Goal: Task Accomplishment & Management: Use online tool/utility

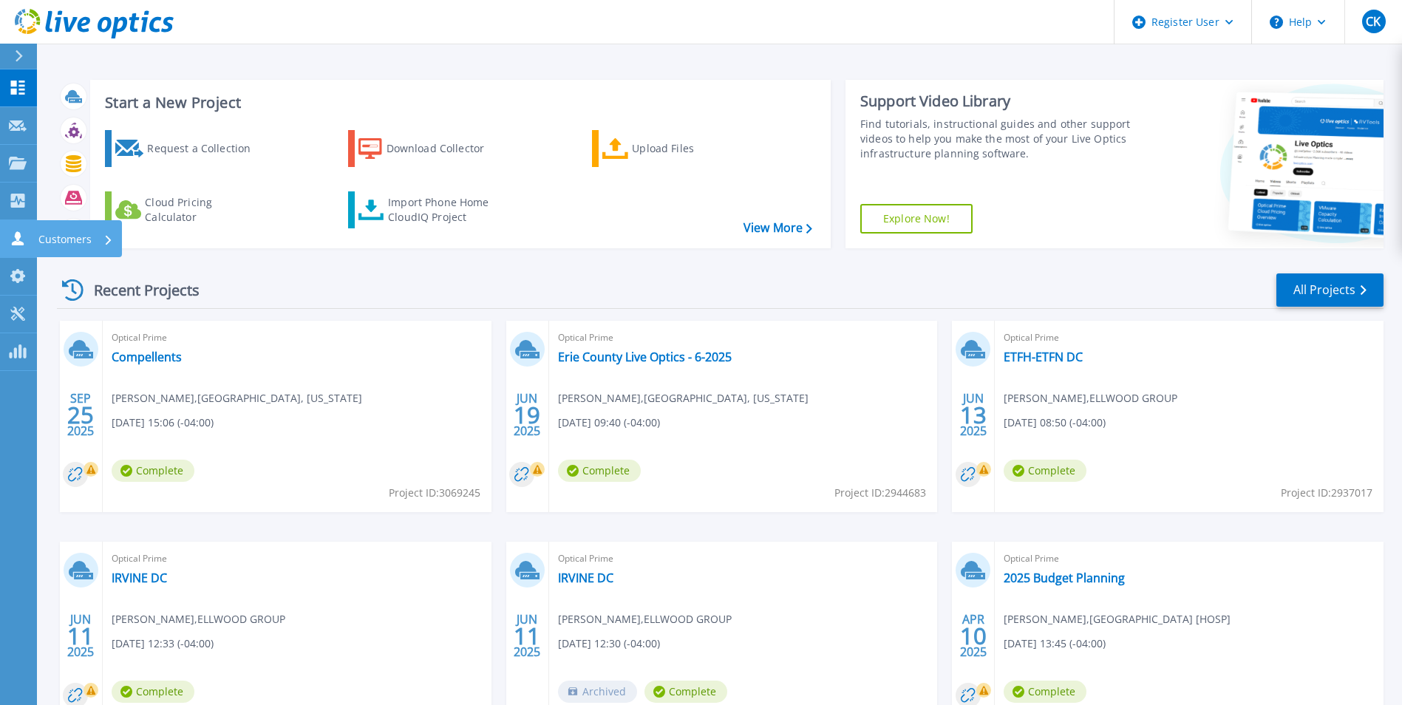
drag, startPoint x: 4, startPoint y: 228, endPoint x: 22, endPoint y: 243, distance: 23.7
click at [4, 228] on link "Customers Customers" at bounding box center [18, 239] width 37 height 38
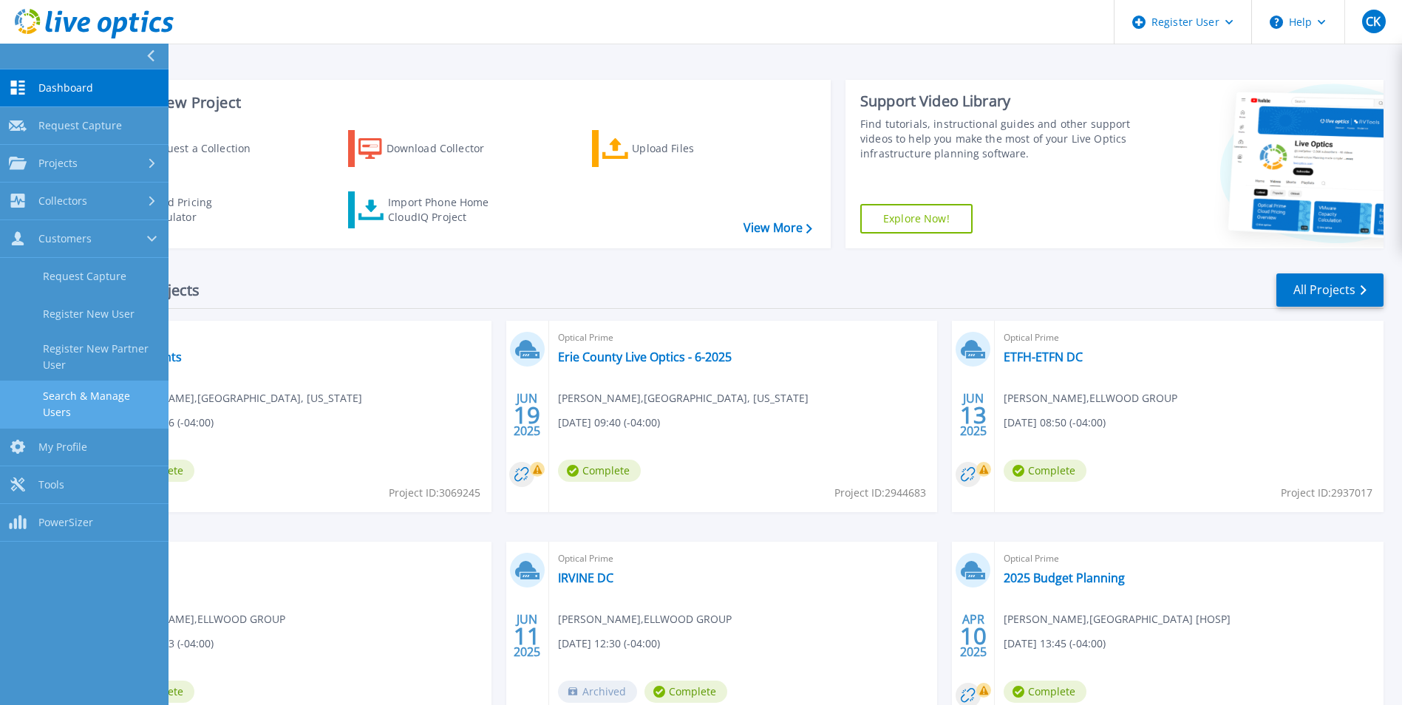
click at [84, 395] on link "Search & Manage Users" at bounding box center [84, 404] width 169 height 47
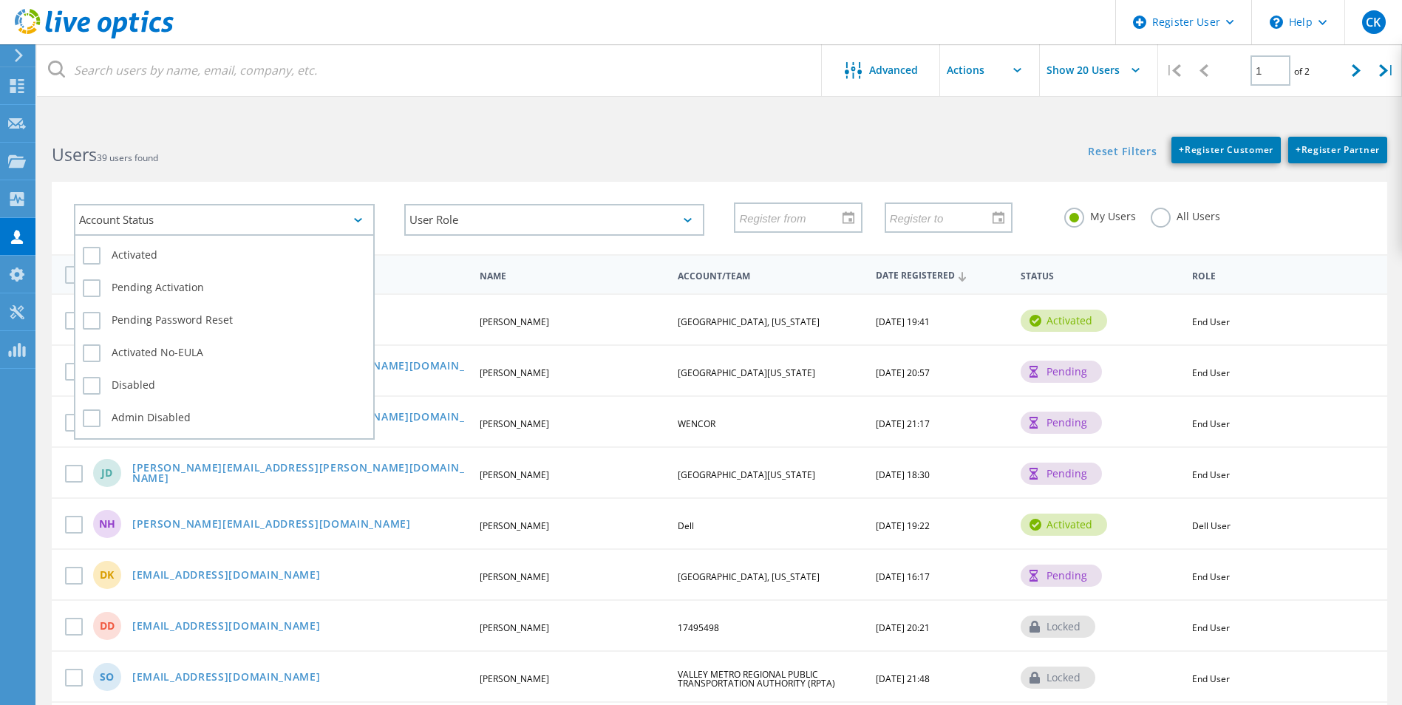
click at [243, 219] on div "Account Status" at bounding box center [224, 220] width 301 height 32
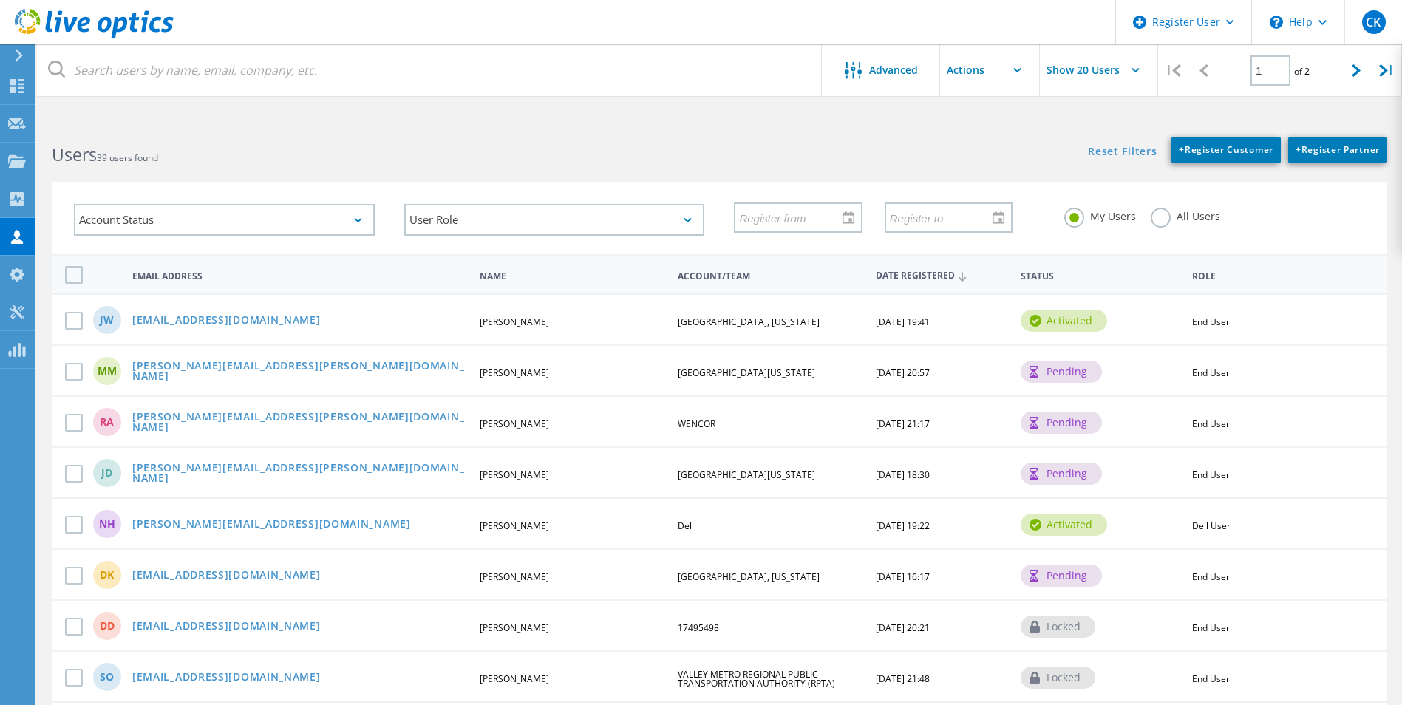
click at [384, 109] on html "Register User \n Help Explore Helpful Articles Contact Support CK Dell User [PE…" at bounding box center [701, 686] width 1402 height 1373
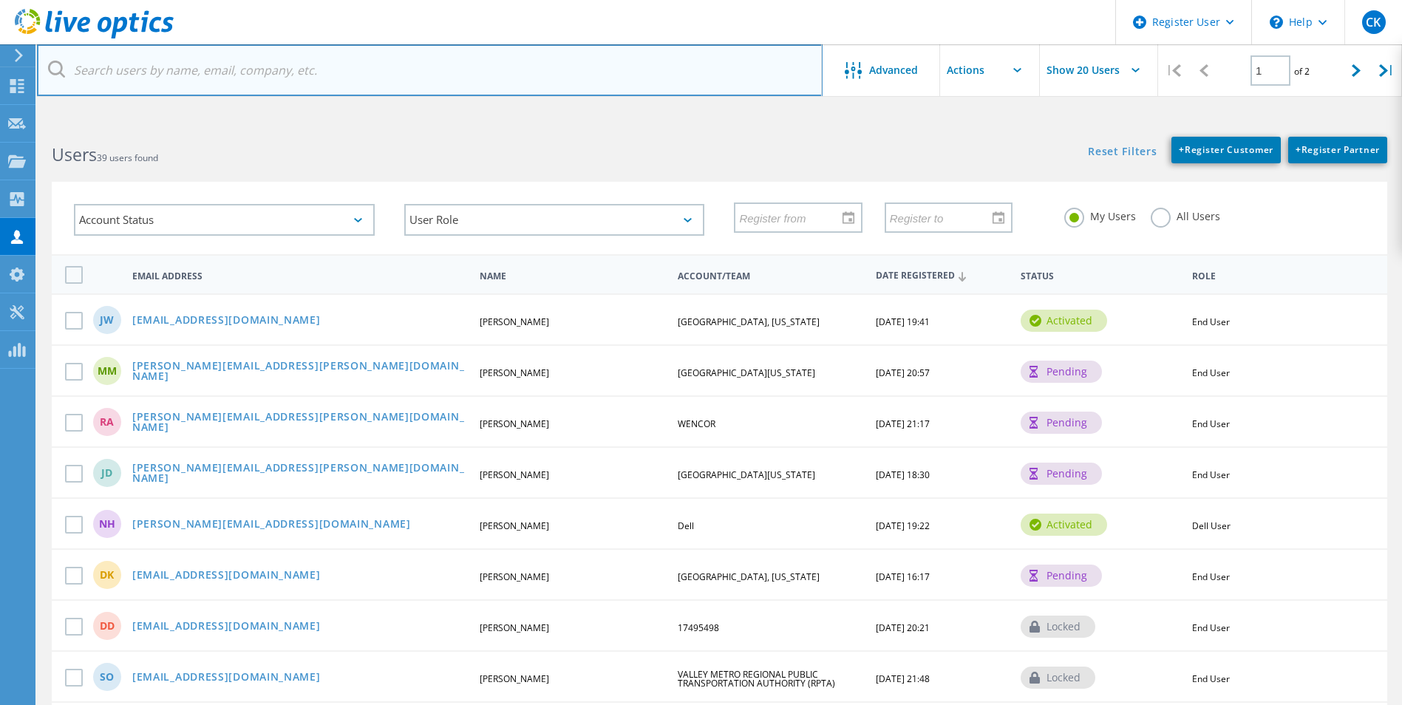
drag, startPoint x: 435, startPoint y: 61, endPoint x: 429, endPoint y: 74, distance: 14.2
click at [435, 61] on input "text" at bounding box center [430, 70] width 786 height 52
type input "[EMAIL_ADDRESS][DOMAIN_NAME]"
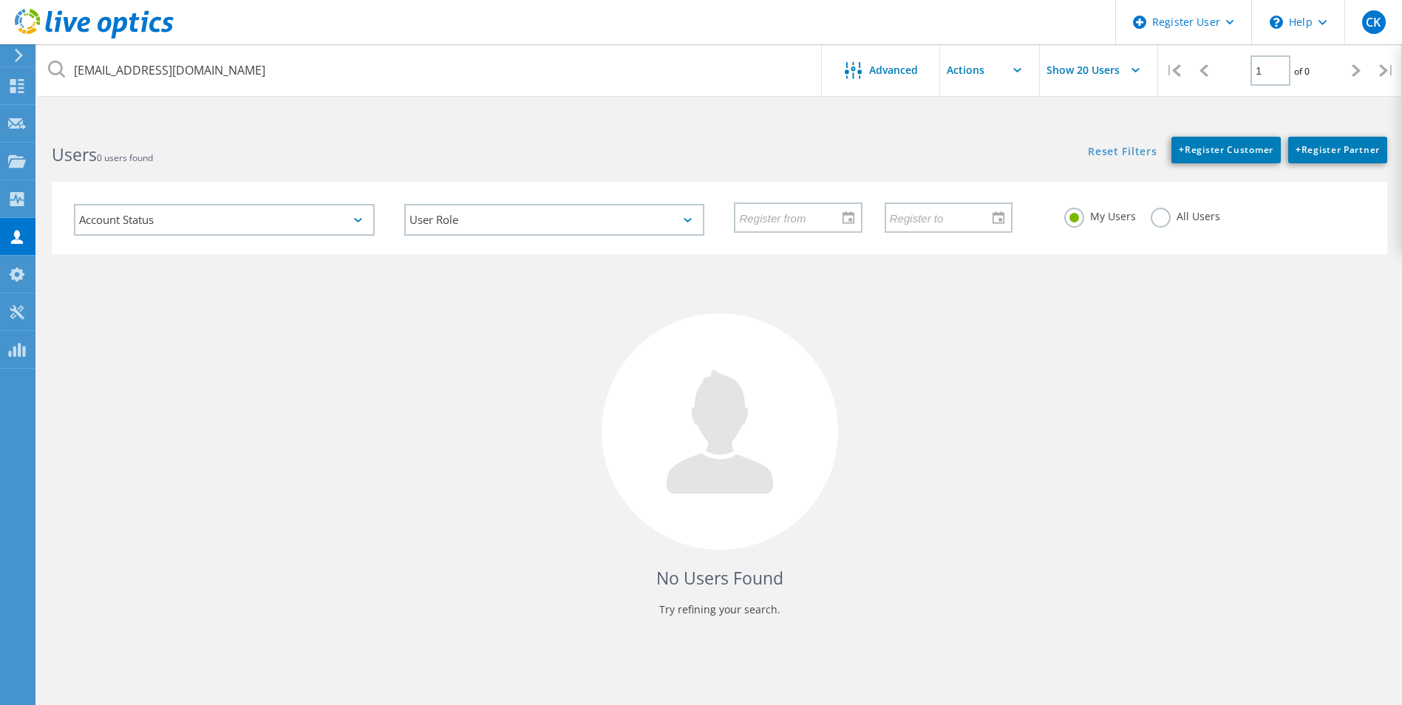
click at [1177, 217] on label "All Users" at bounding box center [1185, 215] width 69 height 14
click at [0, 0] on input "All Users" at bounding box center [0, 0] width 0 height 0
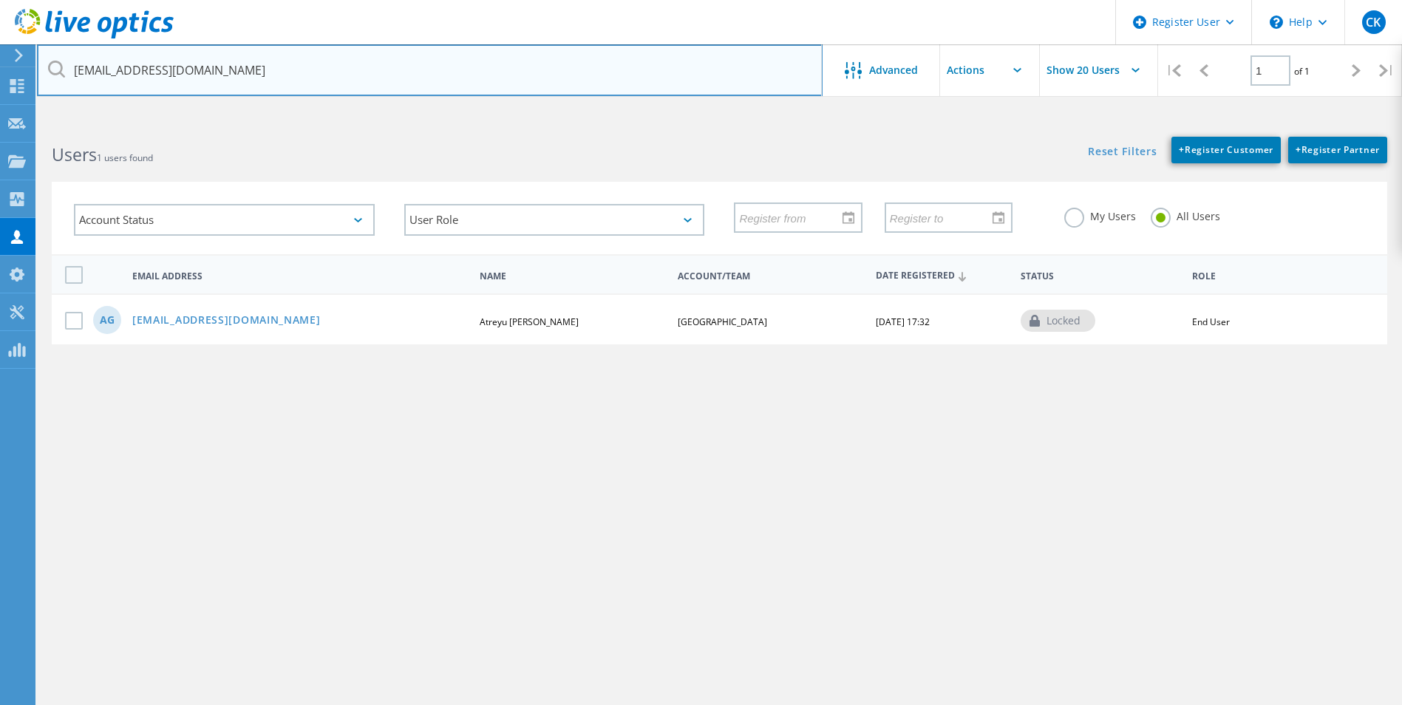
click at [378, 86] on input "[EMAIL_ADDRESS][DOMAIN_NAME]" at bounding box center [430, 70] width 786 height 52
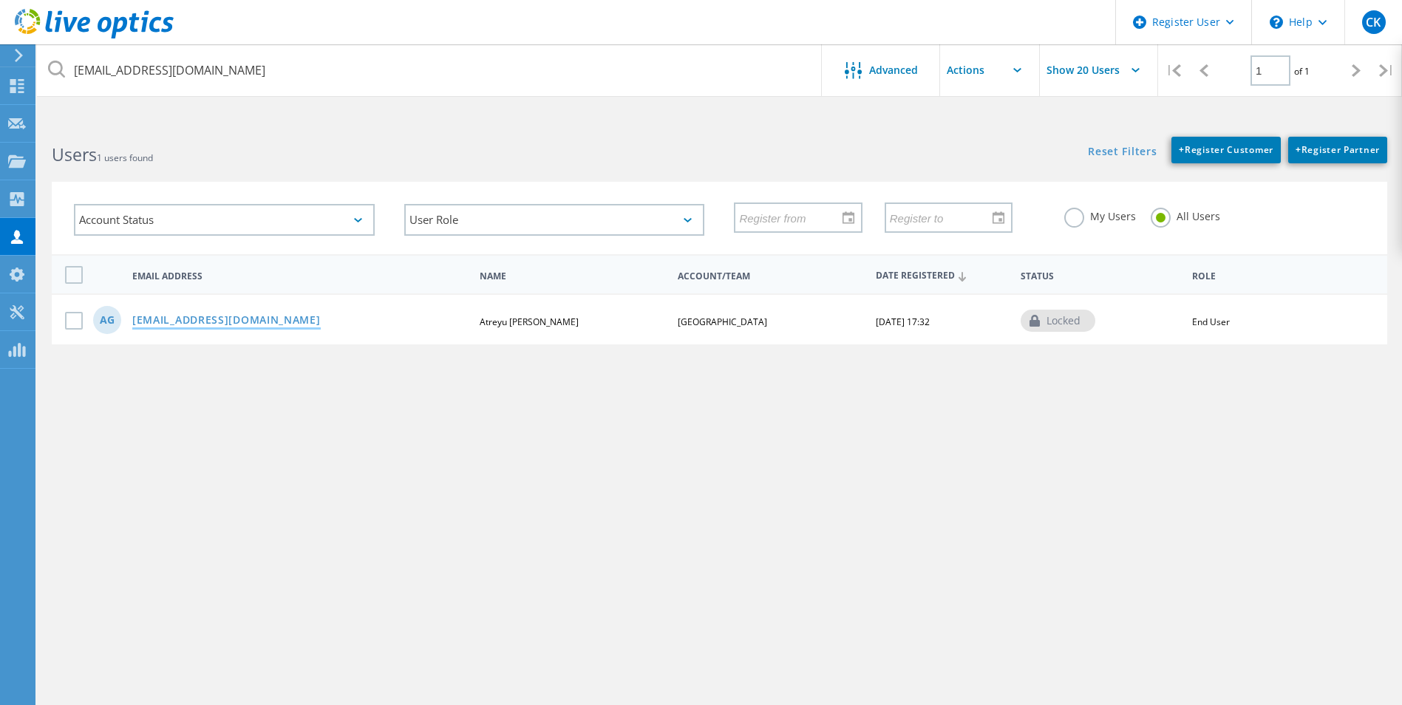
click at [233, 316] on link "[EMAIL_ADDRESS][DOMAIN_NAME]" at bounding box center [226, 321] width 188 height 13
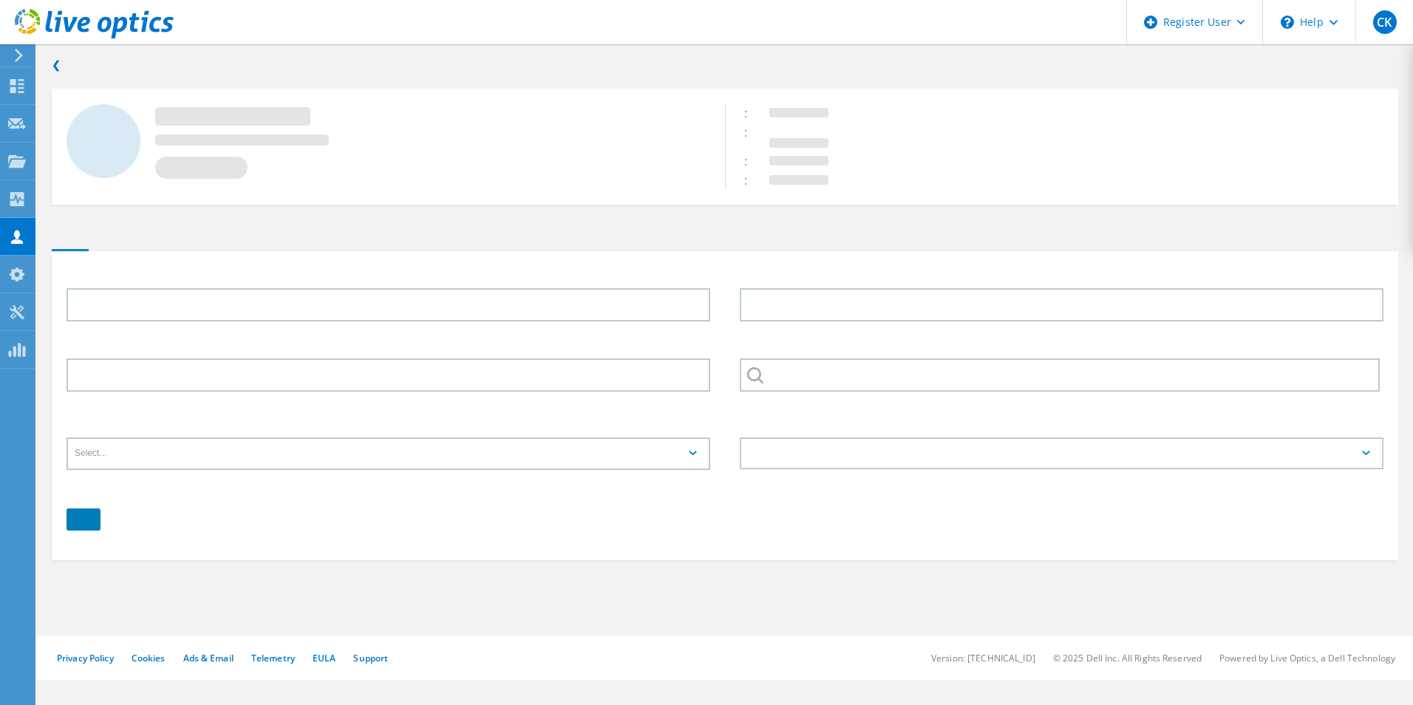
type input "Atreyu"
type input "[PERSON_NAME]"
type input "[GEOGRAPHIC_DATA]"
type input "English"
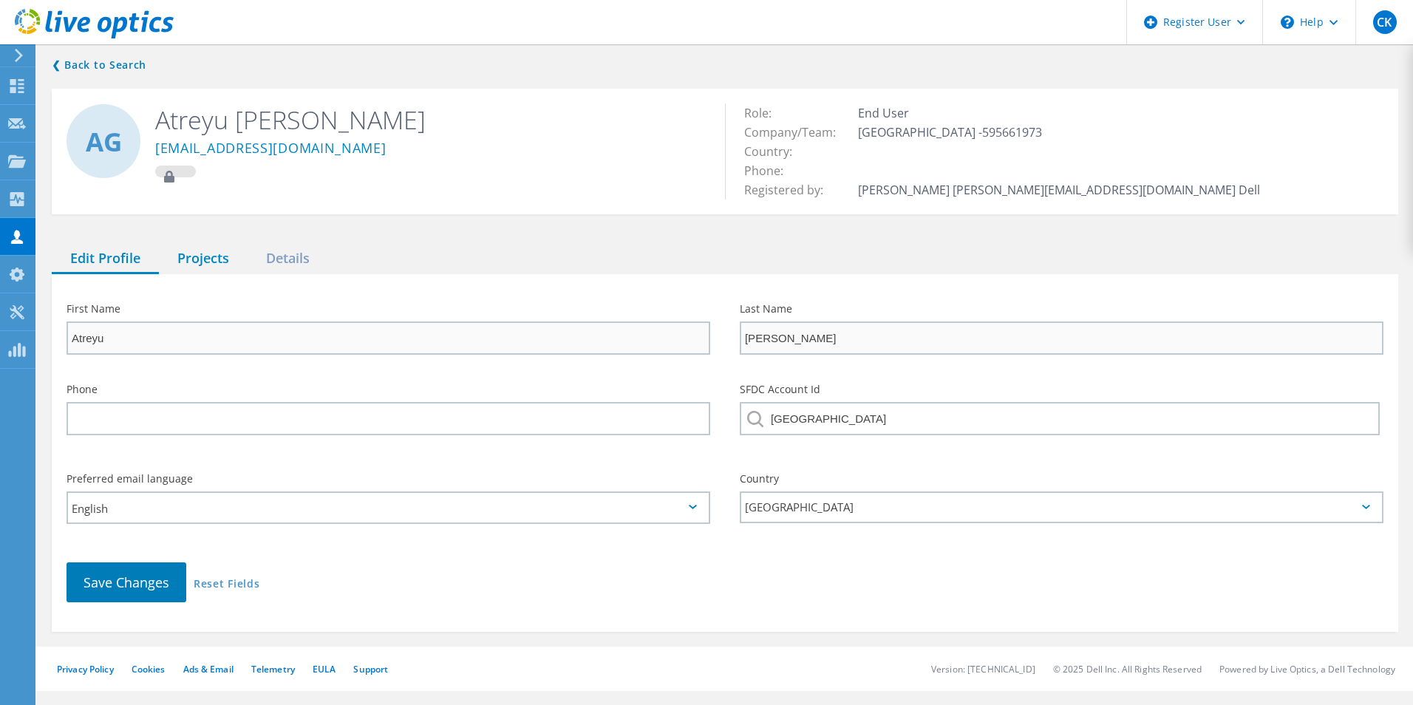
drag, startPoint x: 200, startPoint y: 251, endPoint x: 211, endPoint y: 267, distance: 20.1
click at [197, 250] on div "Projects" at bounding box center [203, 259] width 89 height 30
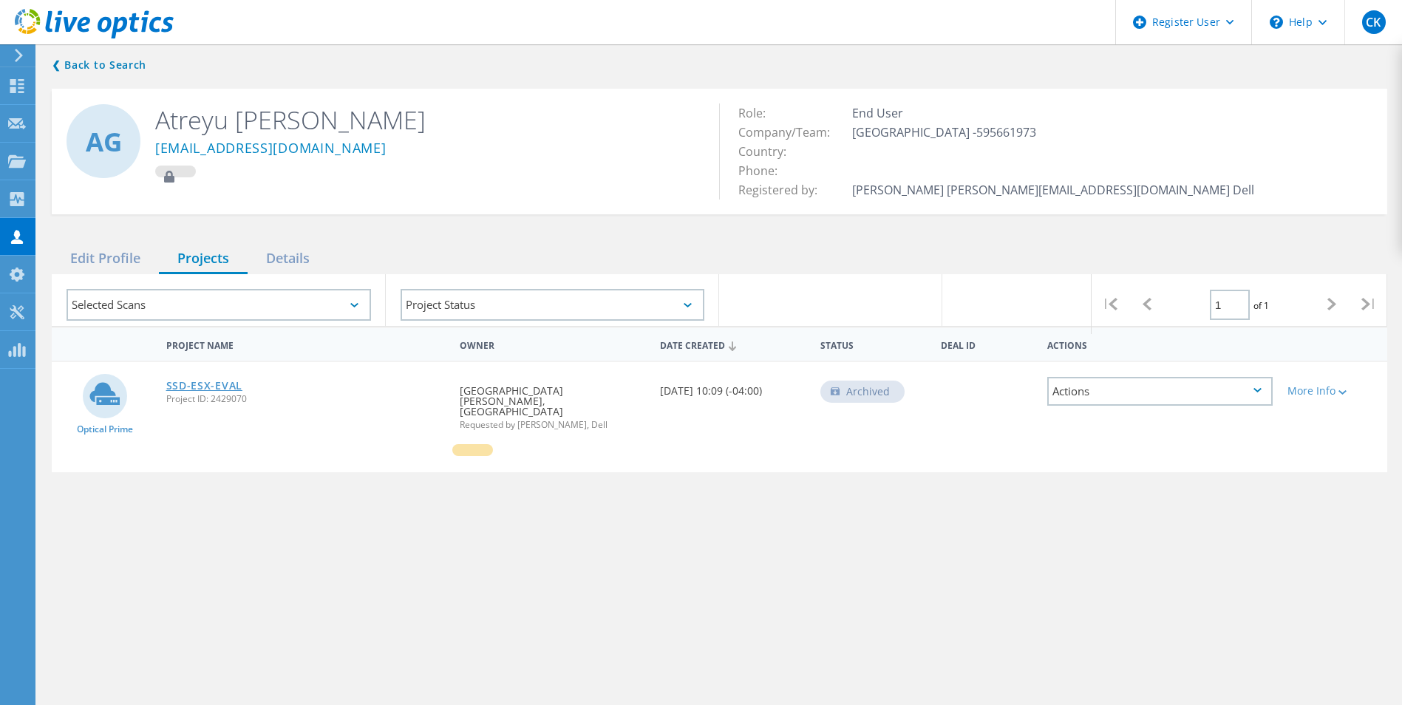
click at [217, 381] on link "SSD-ESX-EVAL" at bounding box center [204, 386] width 76 height 10
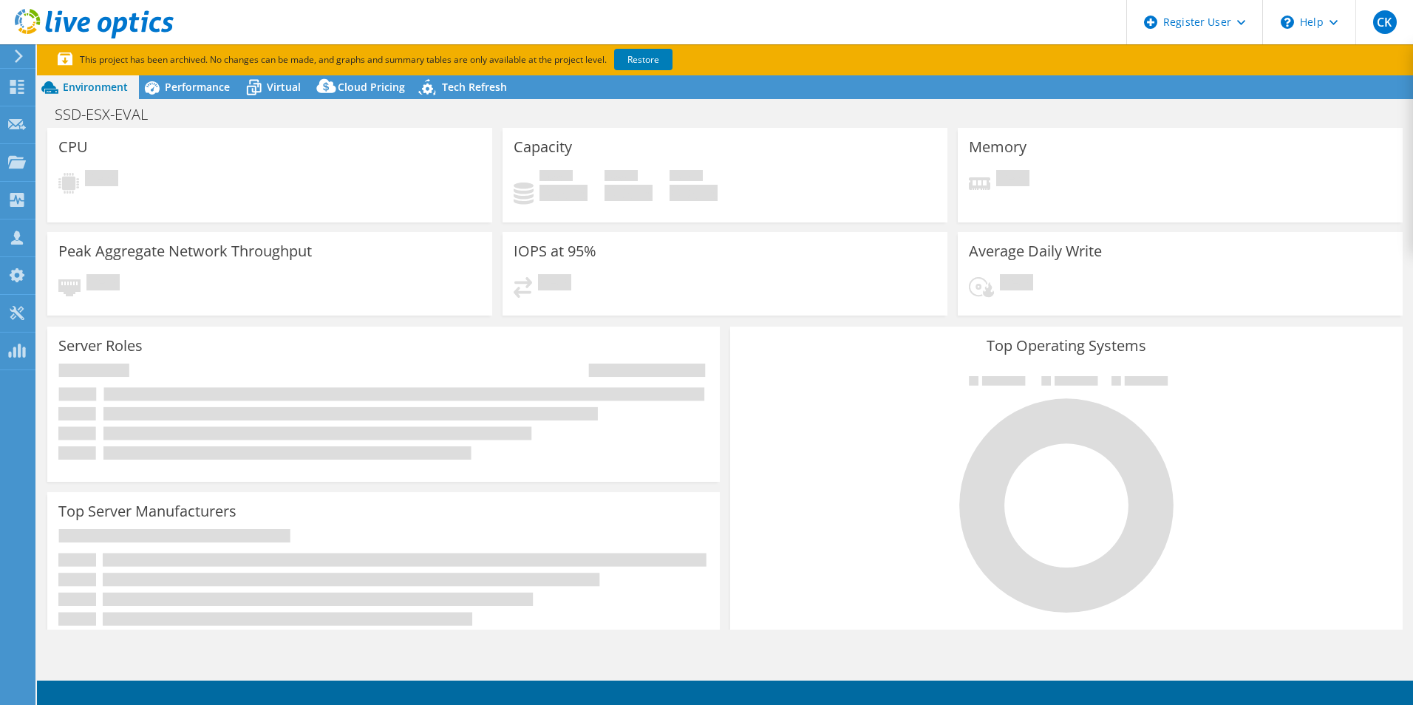
select select "USD"
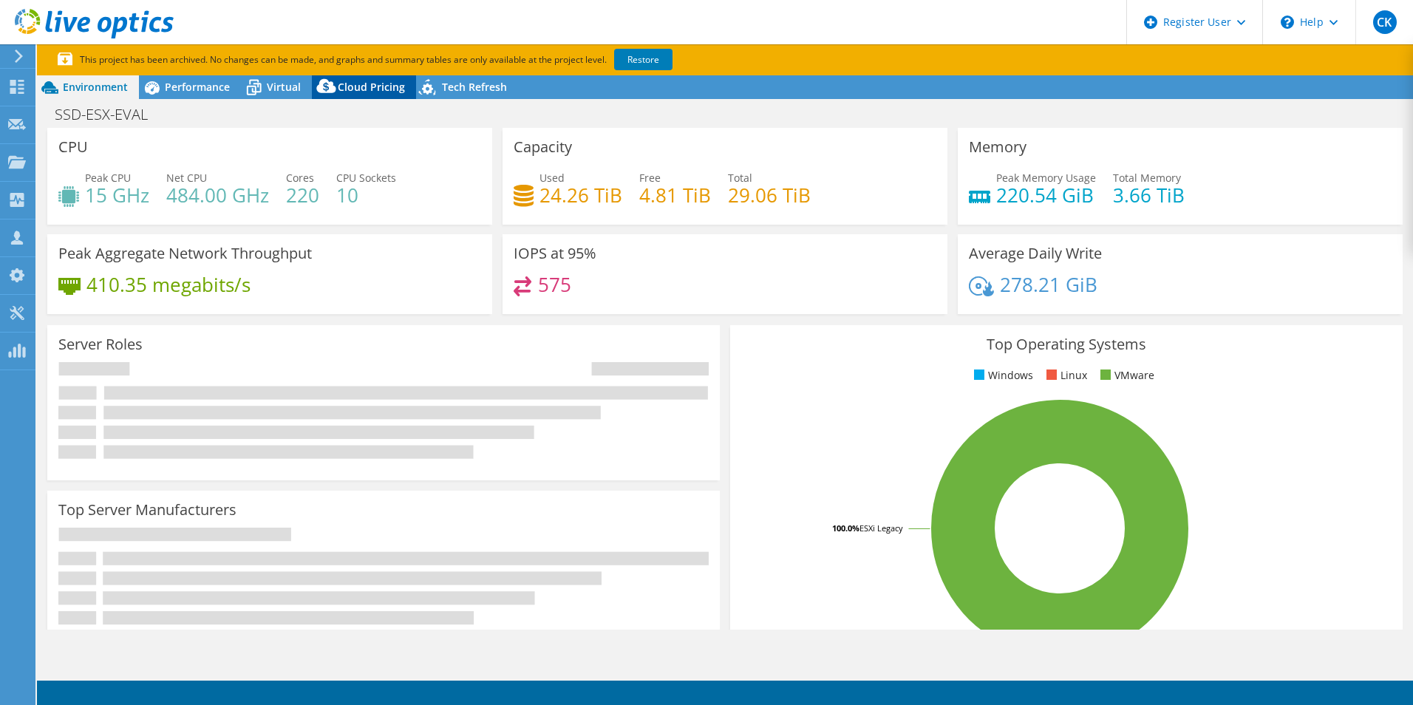
click at [387, 85] on span "Cloud Pricing" at bounding box center [371, 87] width 67 height 14
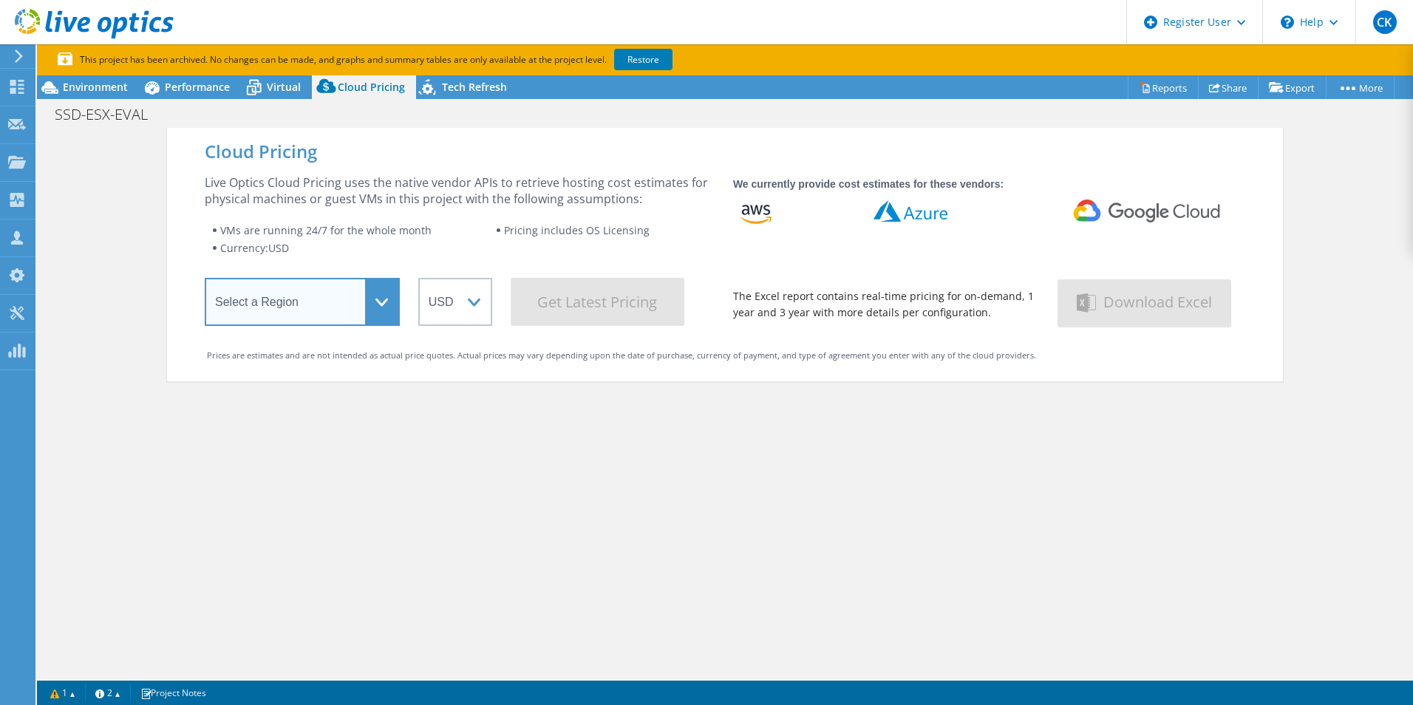
click at [375, 300] on select "Select a Region Asia Pacific (Hong Kong) Asia Pacific (Mumbai) Asia Pacific (Se…" at bounding box center [302, 302] width 195 height 48
select select "USEast"
click at [205, 281] on select "Select a Region Asia Pacific (Hong Kong) Asia Pacific (Mumbai) Asia Pacific (Se…" at bounding box center [302, 302] width 195 height 48
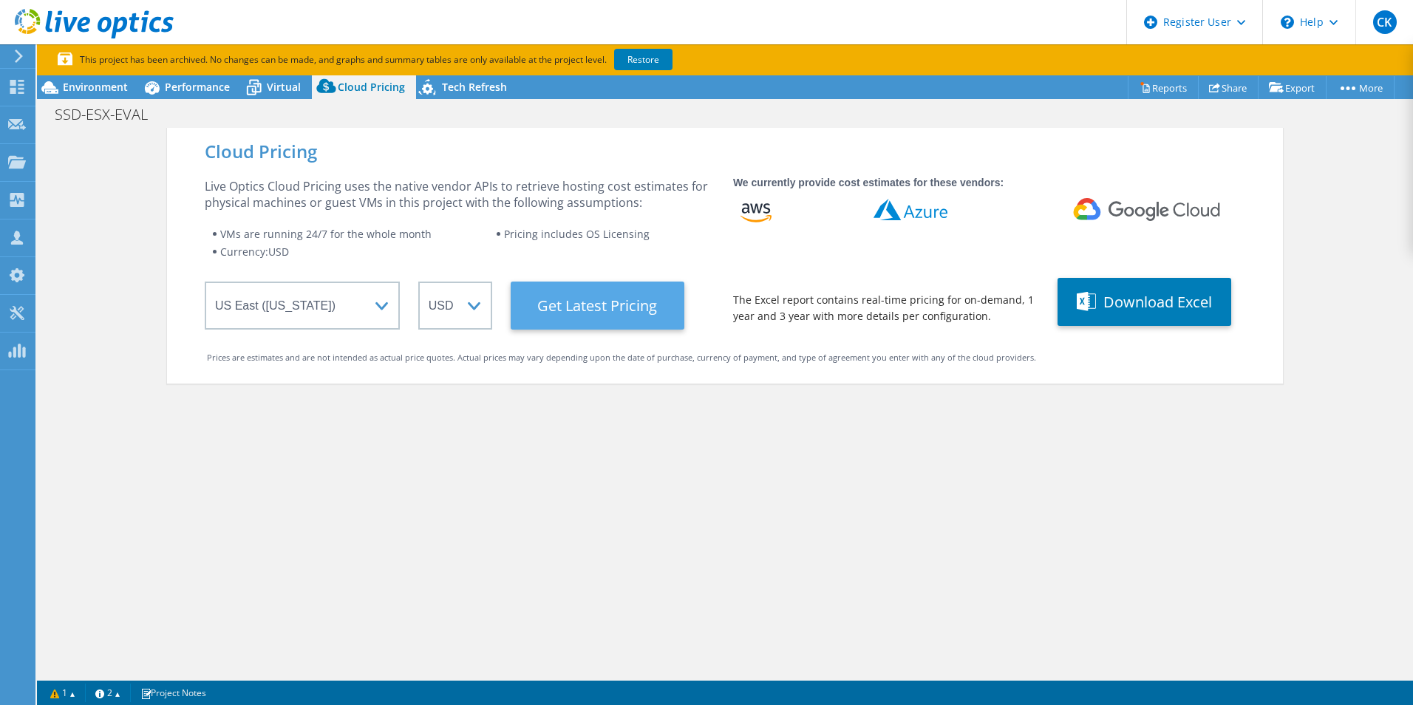
click at [600, 301] on Latest "Get Latest Pricing" at bounding box center [598, 306] width 174 height 48
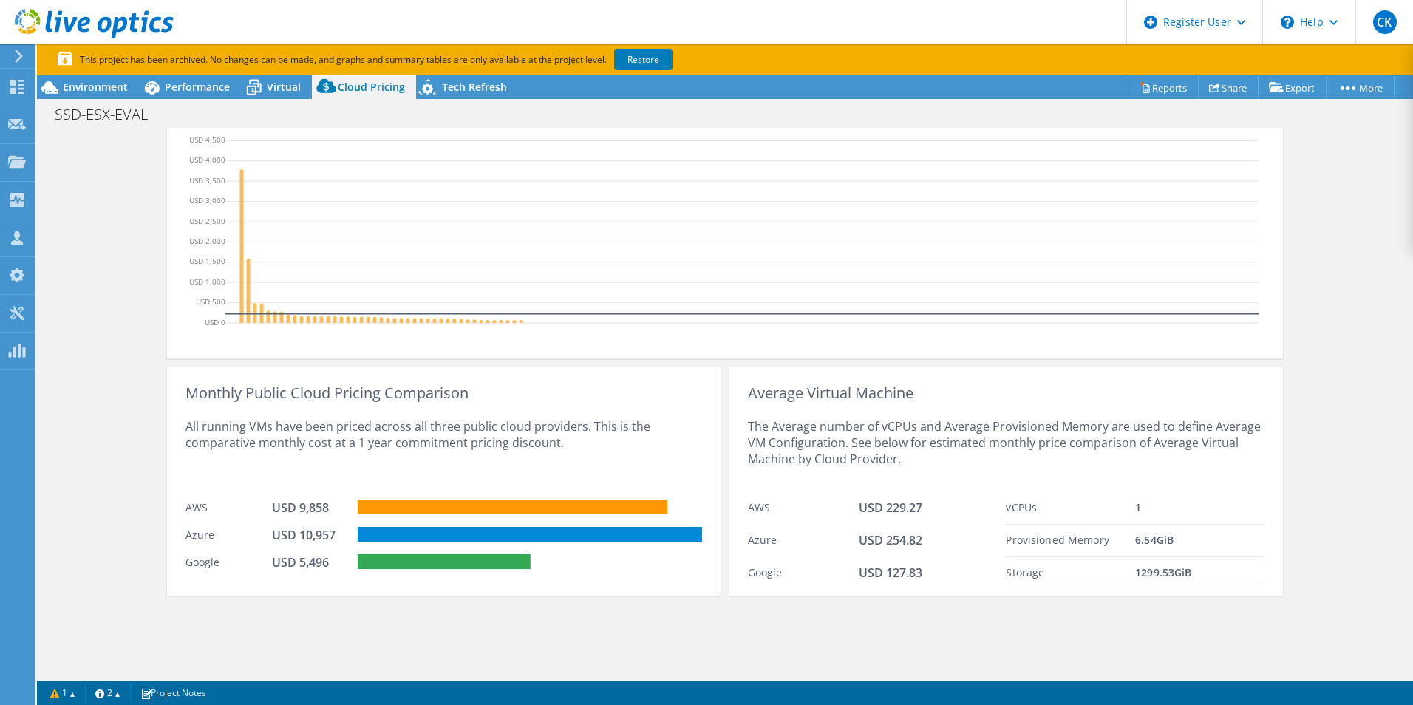
scroll to position [485, 0]
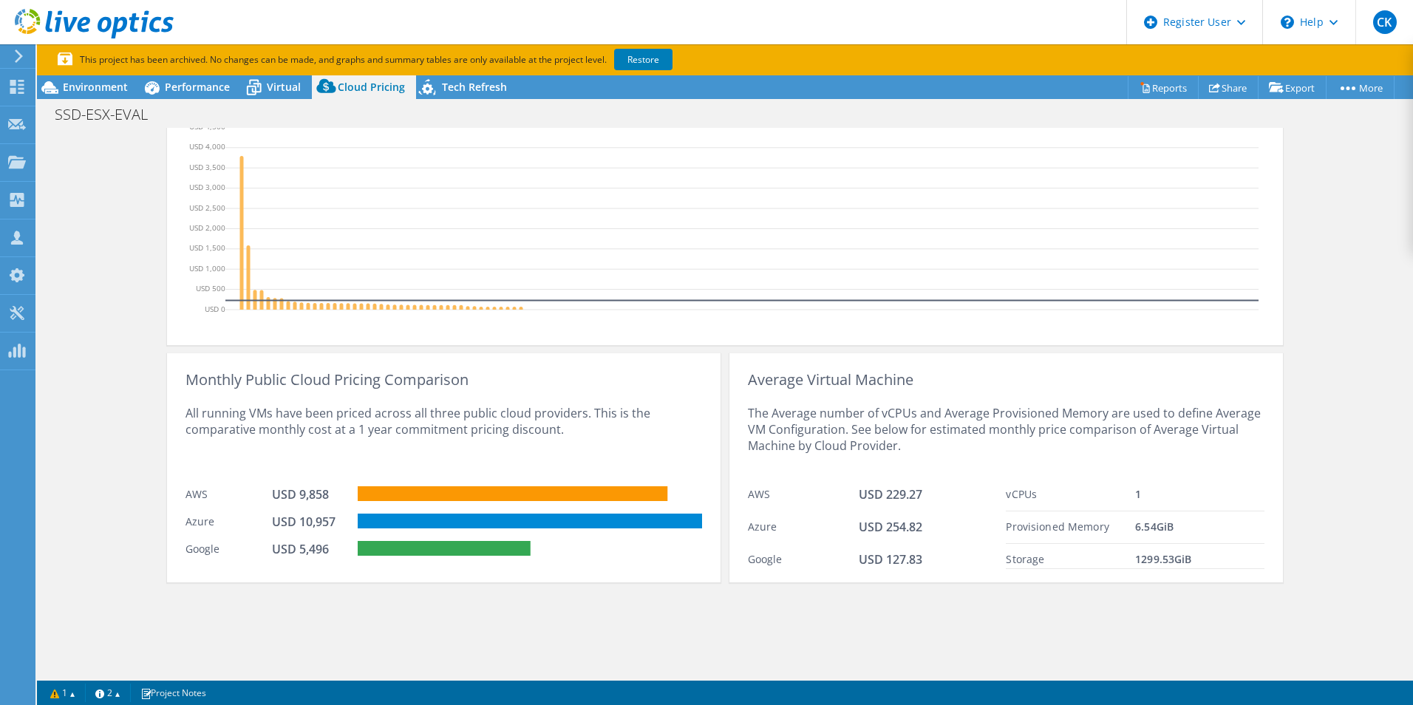
click at [553, 494] on rect at bounding box center [513, 493] width 310 height 15
click at [480, 529] on div at bounding box center [530, 524] width 344 height 20
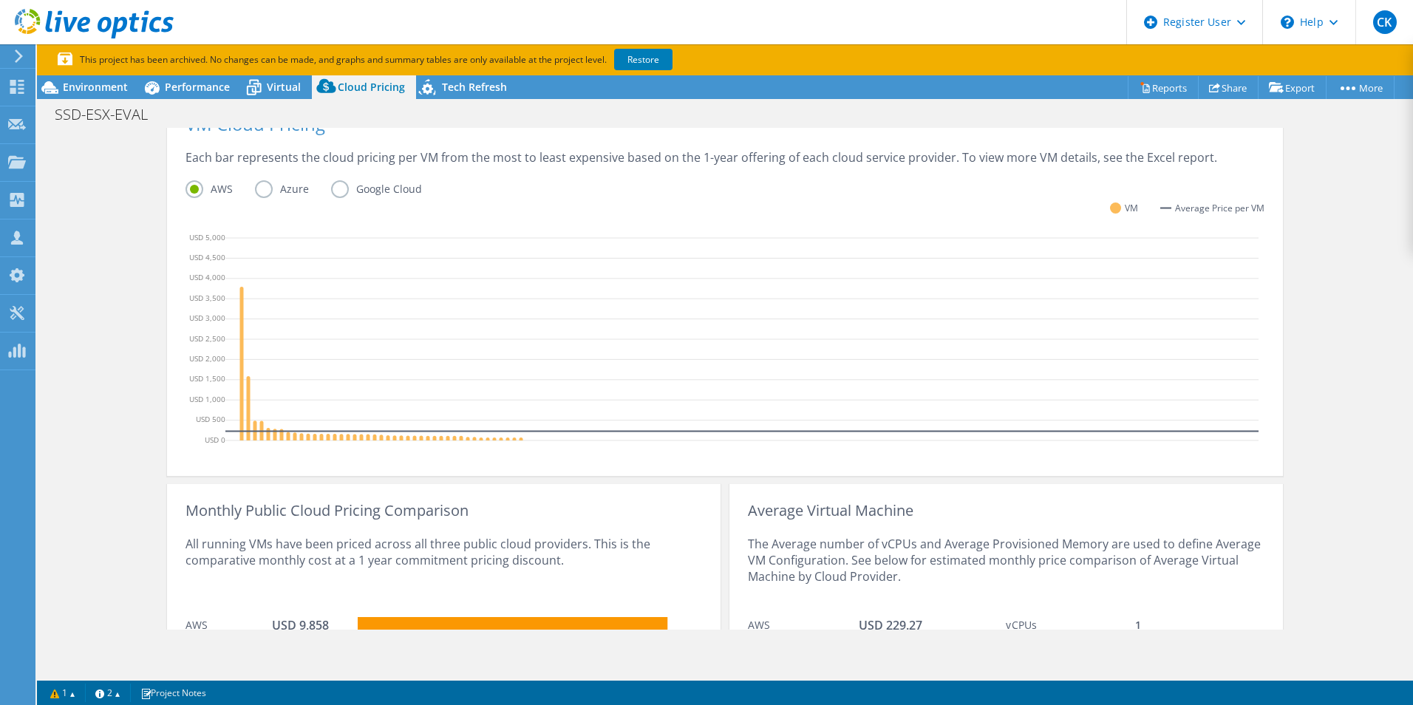
scroll to position [337, 0]
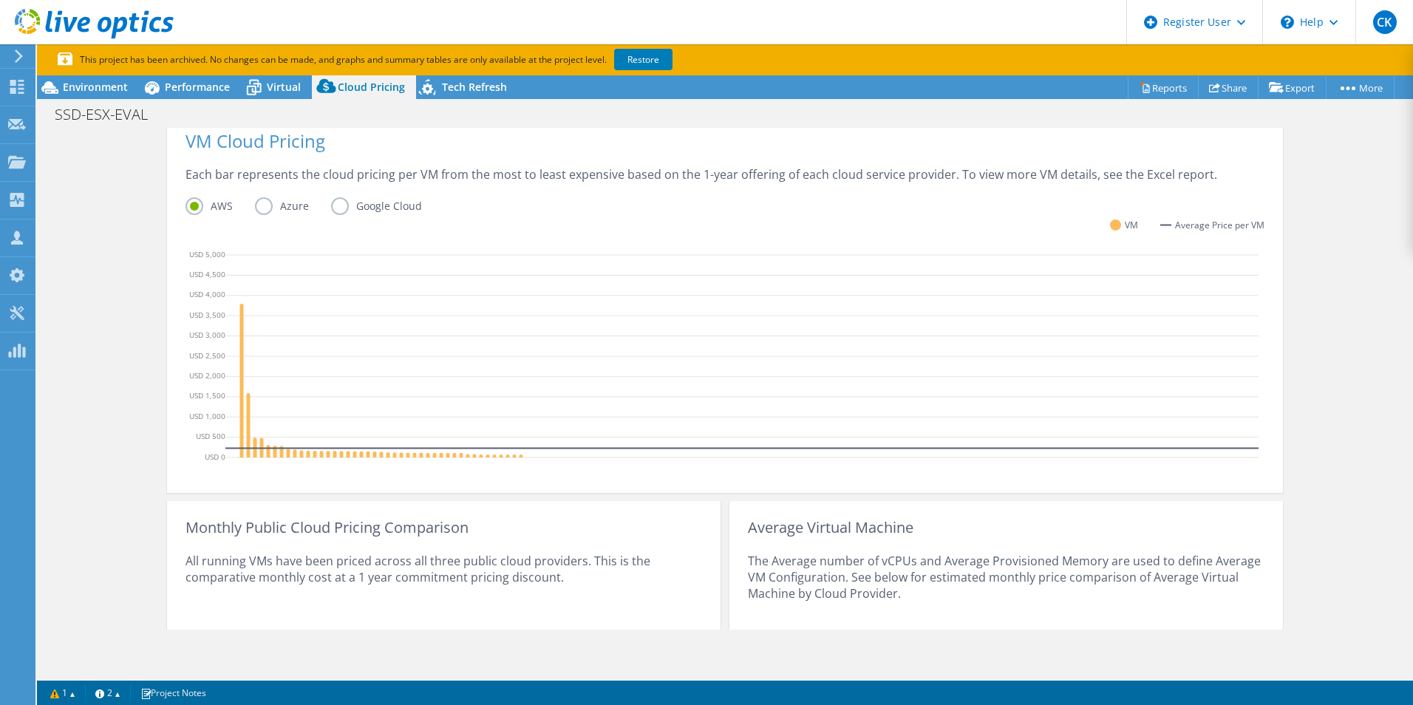
click at [274, 213] on label "Azure" at bounding box center [293, 206] width 76 height 18
click at [0, 0] on input "Azure" at bounding box center [0, 0] width 0 height 0
click at [338, 208] on label "Google Cloud" at bounding box center [387, 206] width 113 height 18
click at [0, 0] on input "Google Cloud" at bounding box center [0, 0] width 0 height 0
click at [284, 203] on label "Azure" at bounding box center [293, 206] width 76 height 18
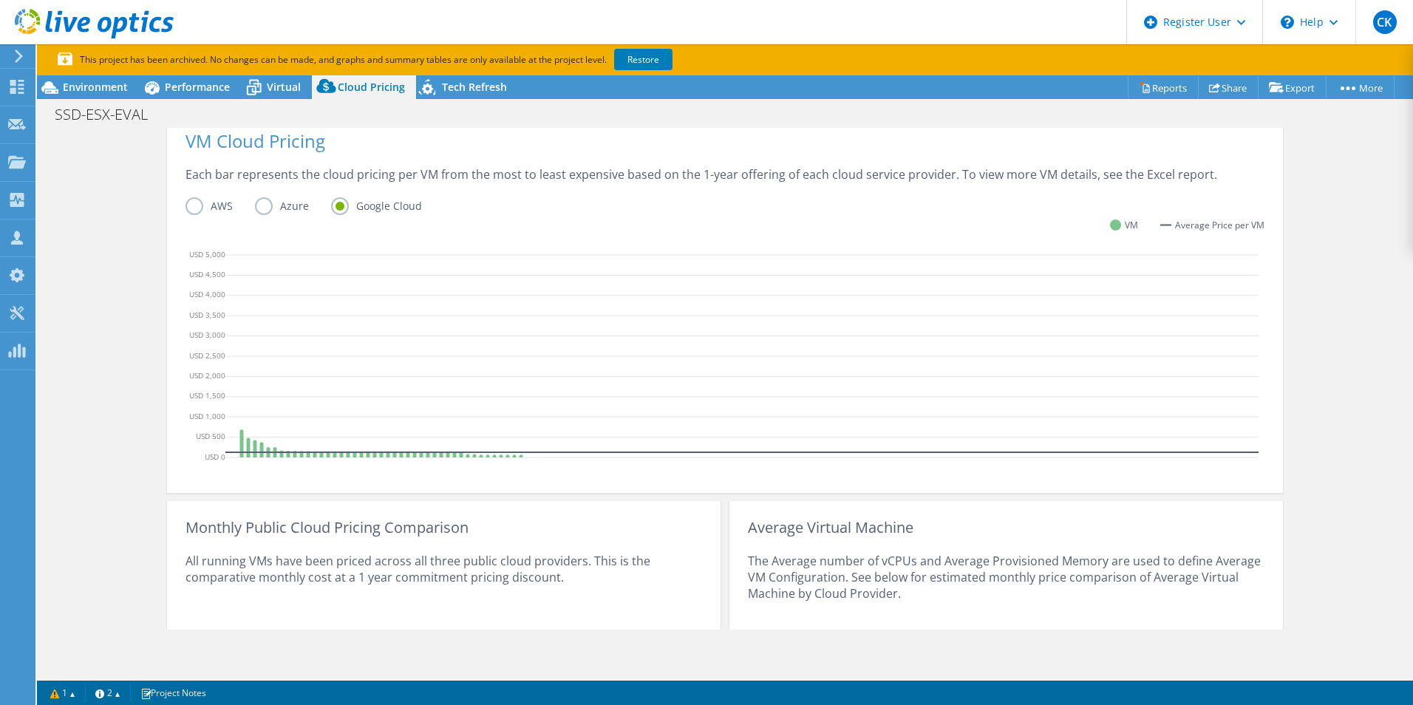
click at [0, 0] on input "Azure" at bounding box center [0, 0] width 0 height 0
